Goal: Go to known website: Go to known website

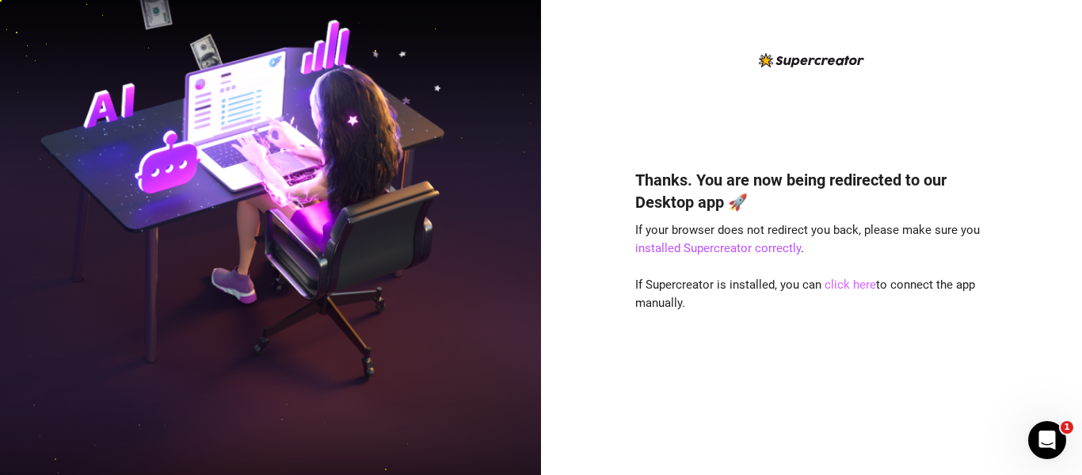
click at [852, 284] on link "click here" at bounding box center [851, 284] width 52 height 14
click at [854, 284] on link "click here" at bounding box center [851, 284] width 52 height 14
